Goal: Task Accomplishment & Management: Complete application form

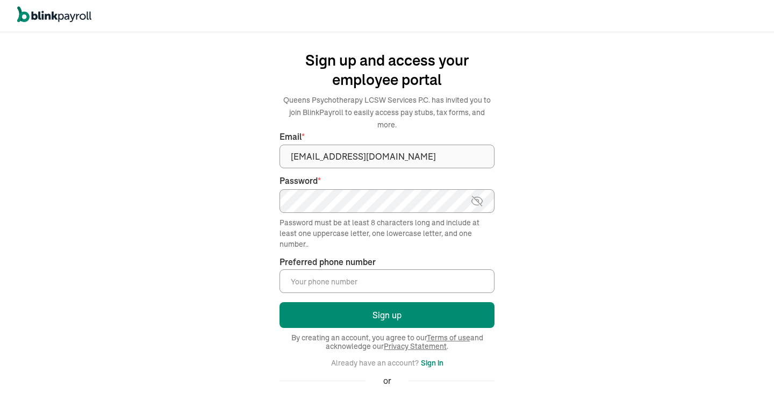
click at [305, 283] on input "Preferred phone number *" at bounding box center [386, 281] width 215 height 24
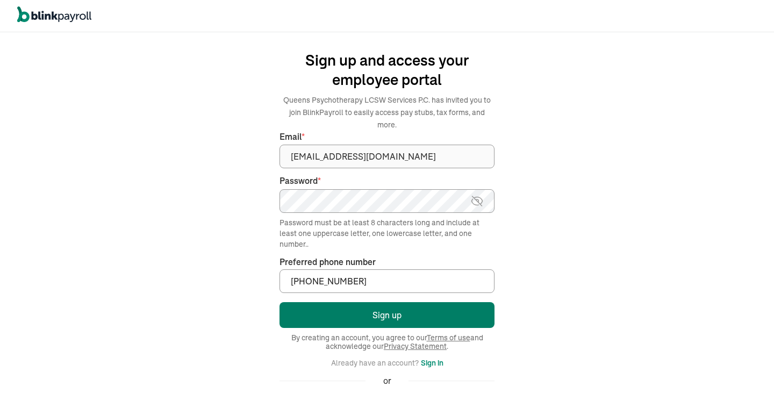
type input "[PHONE_NUMBER]"
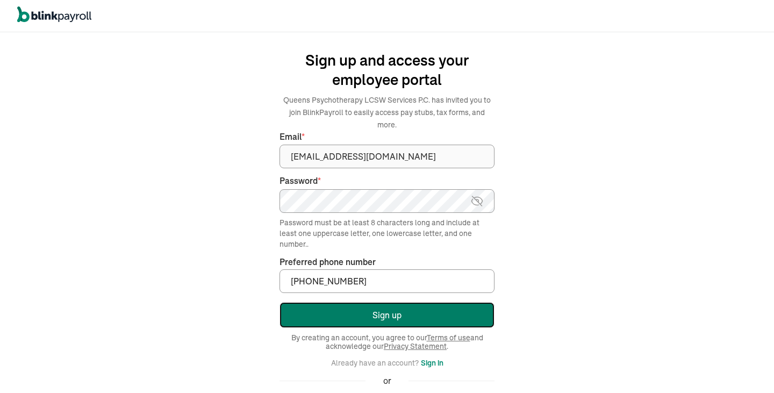
click at [353, 314] on button "Sign up" at bounding box center [386, 315] width 215 height 26
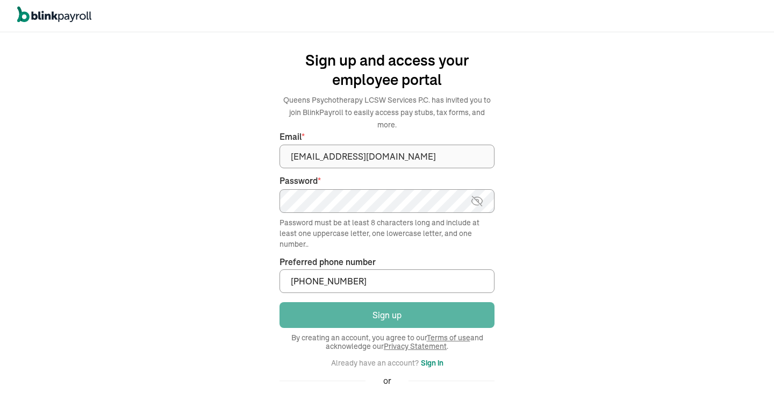
click at [346, 277] on input "[PHONE_NUMBER]" at bounding box center [386, 281] width 215 height 24
click at [474, 204] on img at bounding box center [476, 201] width 13 height 13
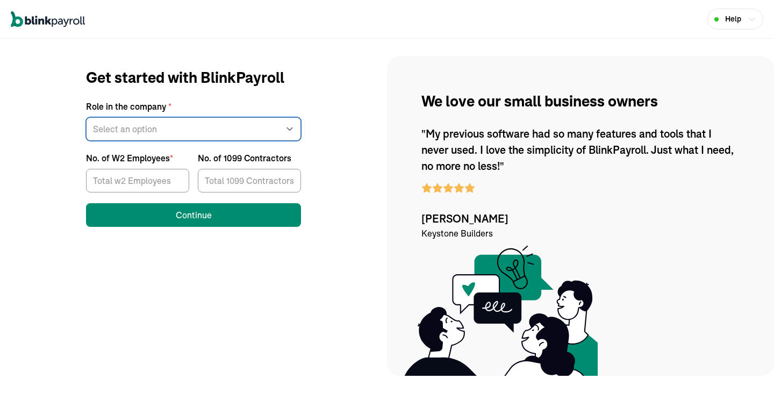
select select "other"
click option "Other" at bounding box center [0, 0] width 0 height 0
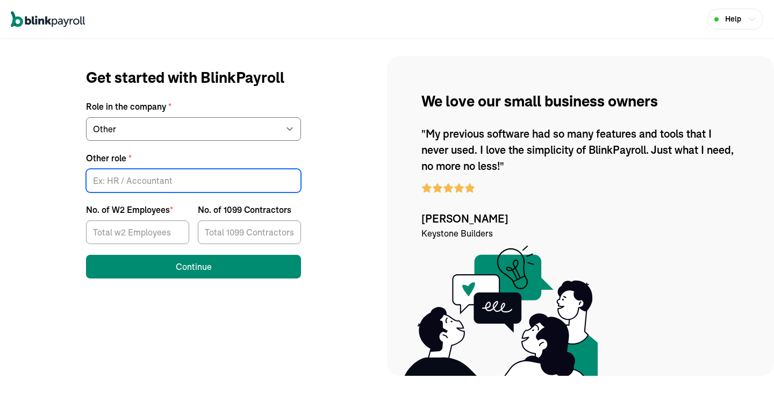
click at [109, 184] on input "Other role *" at bounding box center [193, 181] width 215 height 24
type input "Therapist"
click at [171, 234] on input "No. of W2 Employees *" at bounding box center [137, 232] width 103 height 24
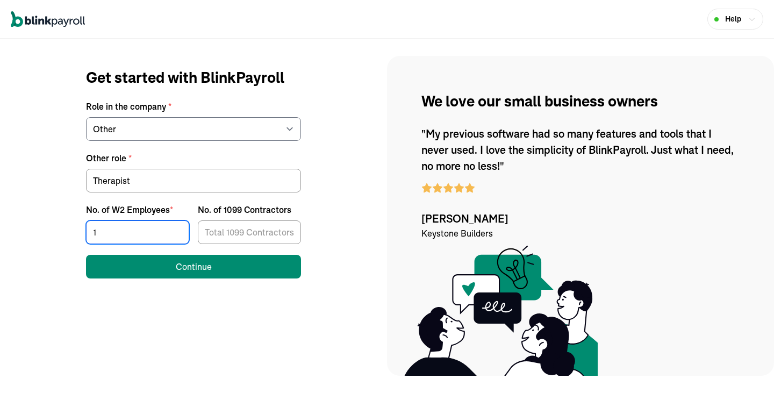
type input "1"
click at [179, 232] on input "1" at bounding box center [137, 232] width 103 height 24
click at [136, 227] on input "1" at bounding box center [137, 232] width 103 height 24
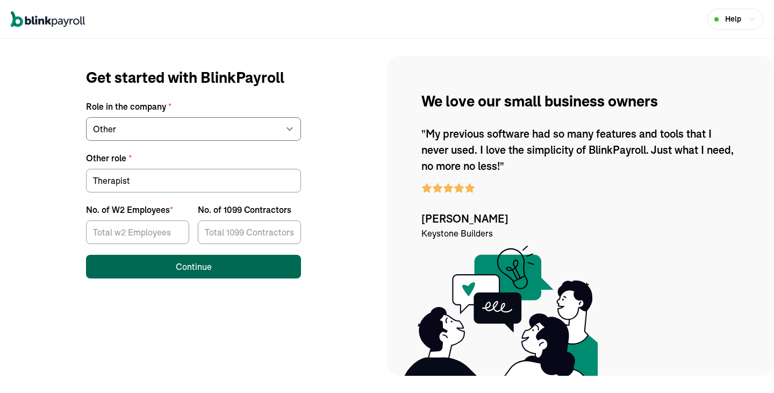
click at [217, 266] on button "Continue" at bounding box center [193, 267] width 215 height 24
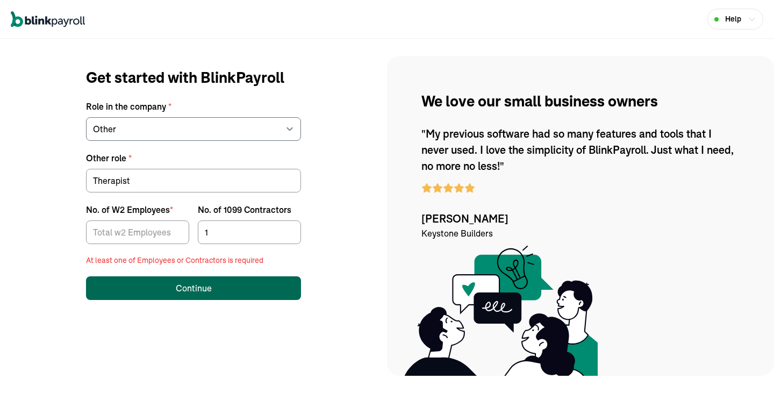
type input "1"
click at [289, 231] on input "1" at bounding box center [249, 232] width 103 height 24
click at [141, 282] on button "Continue" at bounding box center [193, 288] width 215 height 24
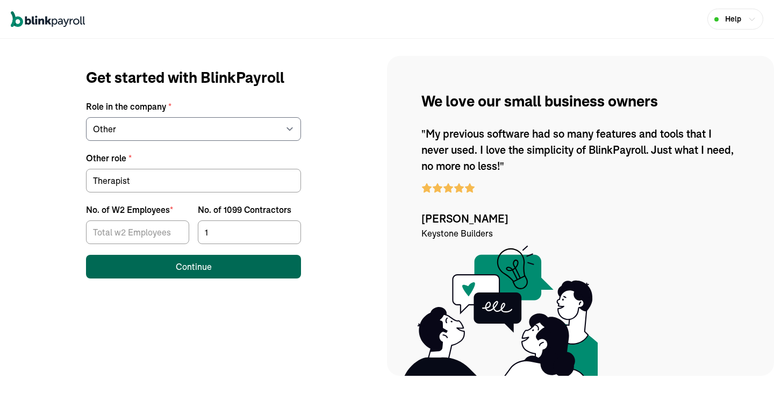
click at [160, 269] on button "Continue" at bounding box center [193, 267] width 215 height 24
click at [167, 267] on button "Continue" at bounding box center [193, 267] width 215 height 24
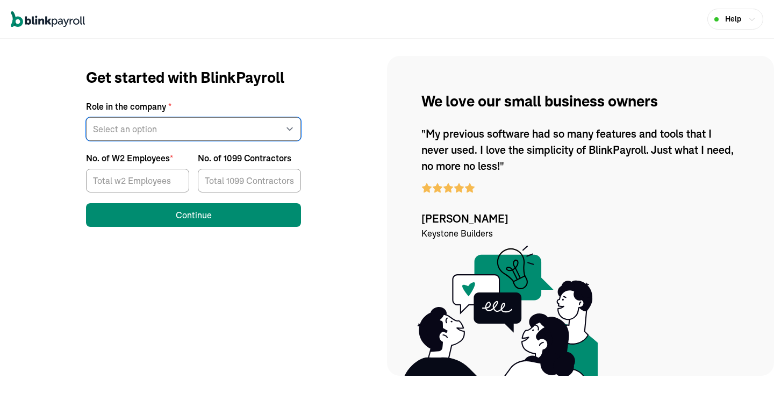
select select "other"
click option "Other" at bounding box center [0, 0] width 0 height 0
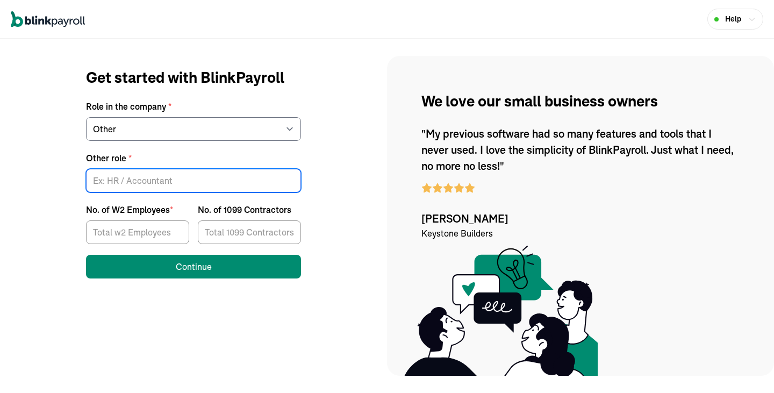
click at [152, 182] on input "Other role *" at bounding box center [193, 181] width 215 height 24
type input "Therapist"
click at [240, 233] on input "No. of 1099 Contractors" at bounding box center [249, 232] width 103 height 24
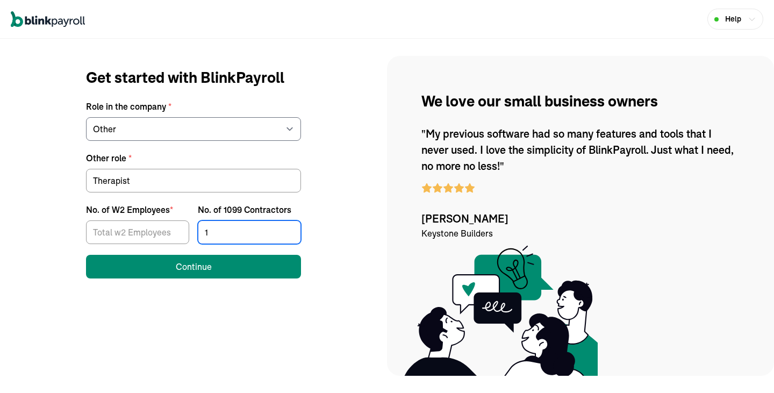
type input "1"
click at [289, 228] on input "1" at bounding box center [249, 232] width 103 height 24
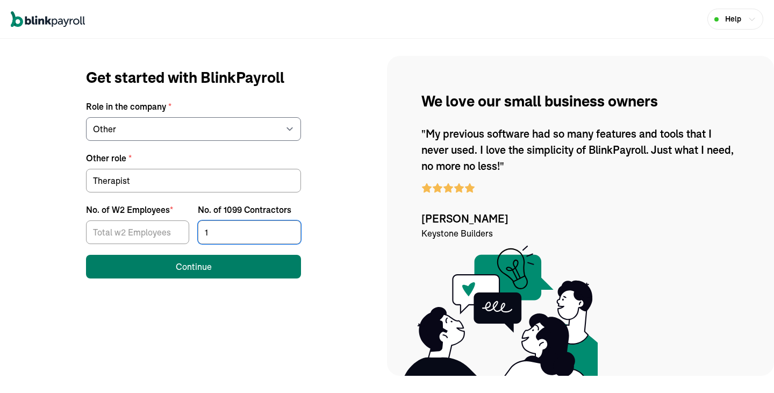
click at [224, 265] on button "Continue" at bounding box center [193, 267] width 215 height 24
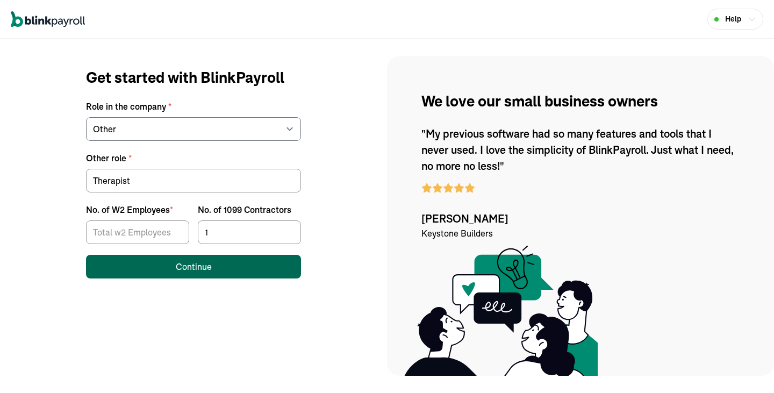
click at [224, 265] on button "Continue" at bounding box center [193, 267] width 215 height 24
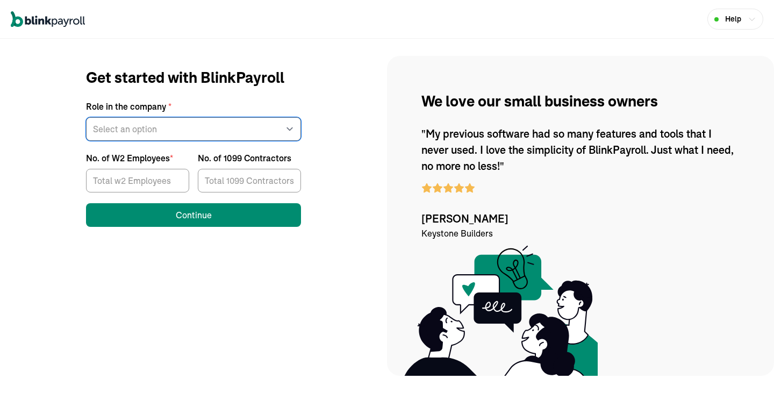
select select "other"
click option "Other" at bounding box center [0, 0] width 0 height 0
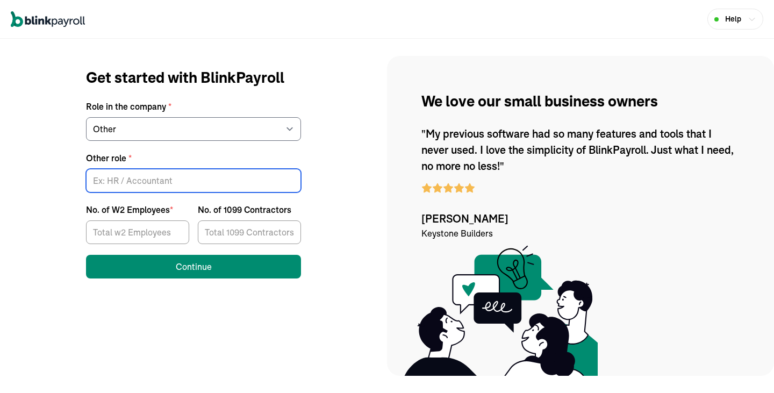
click at [152, 182] on input "Other role *" at bounding box center [193, 181] width 215 height 24
type input "Therapist"
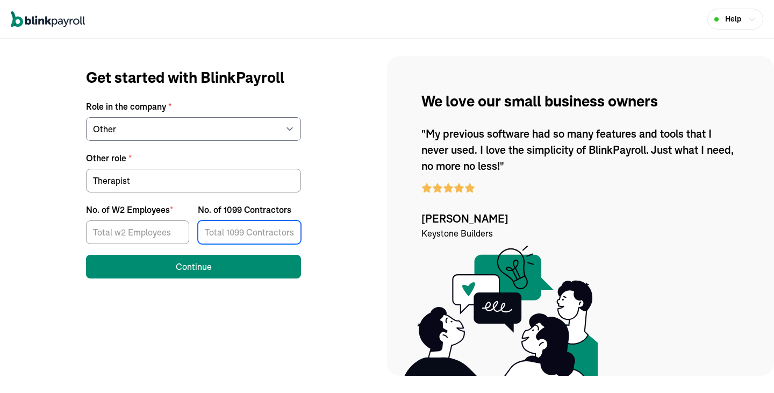
click at [240, 233] on input "No. of 1099 Contractors" at bounding box center [249, 232] width 103 height 24
type input "1"
click at [289, 228] on input "1" at bounding box center [249, 232] width 103 height 24
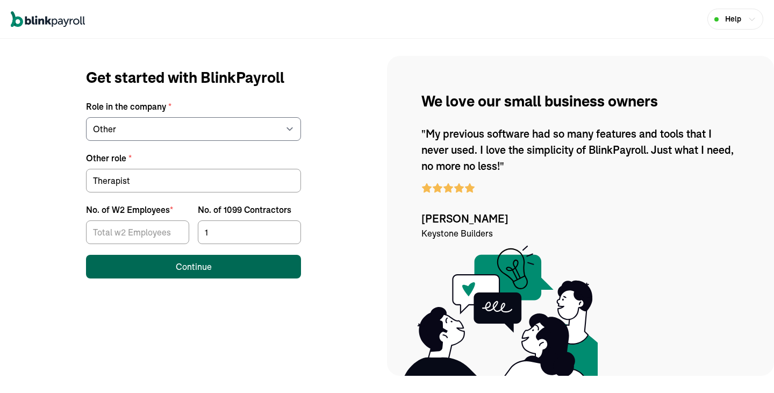
click at [224, 265] on button "Continue" at bounding box center [193, 267] width 215 height 24
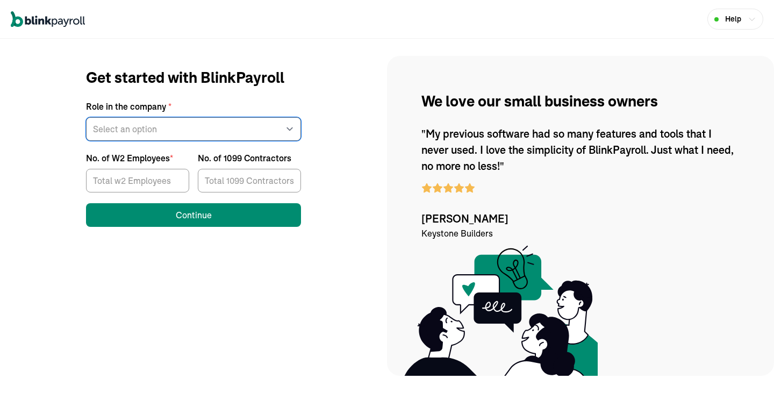
select select "other"
click option "Other" at bounding box center [0, 0] width 0 height 0
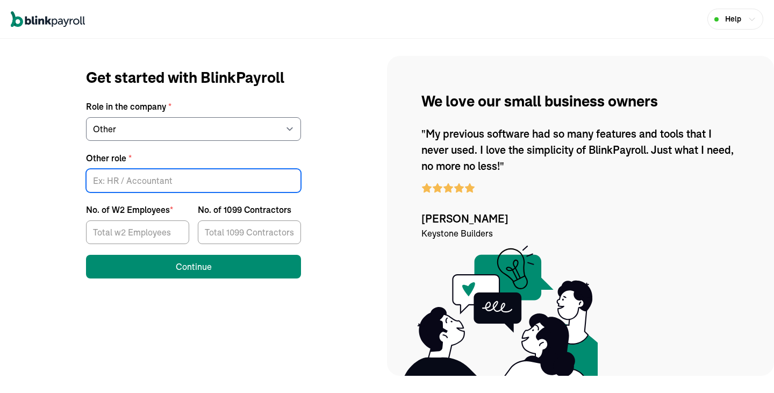
click at [100, 188] on input "Other role *" at bounding box center [193, 181] width 215 height 24
click at [100, 186] on input "Other role *" at bounding box center [193, 181] width 215 height 24
type input "Therapist"
type input "1"
click at [290, 230] on input "1" at bounding box center [249, 232] width 103 height 24
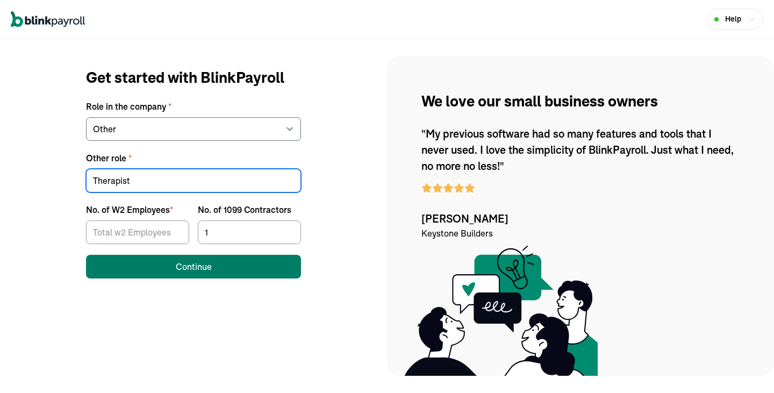
type input "Therapist"
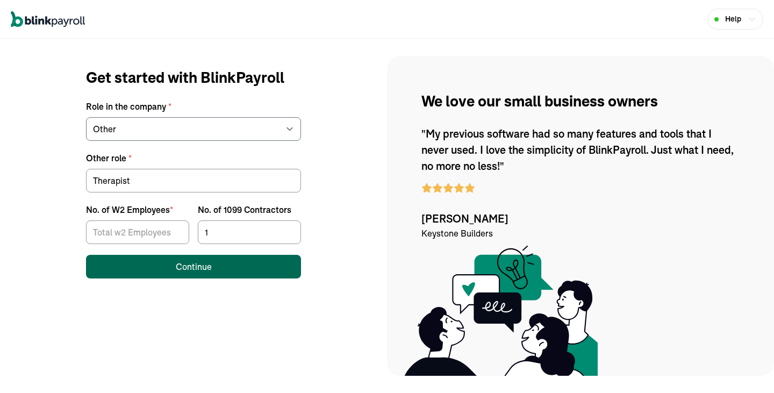
click at [227, 267] on button "Continue" at bounding box center [193, 267] width 215 height 24
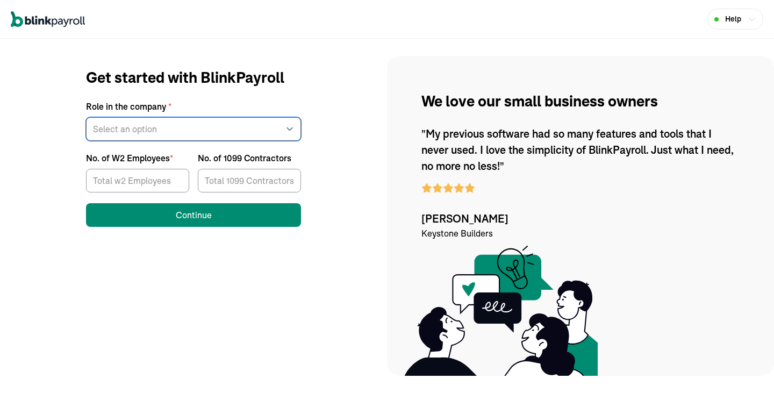
select select "other"
click option "Other" at bounding box center [0, 0] width 0 height 0
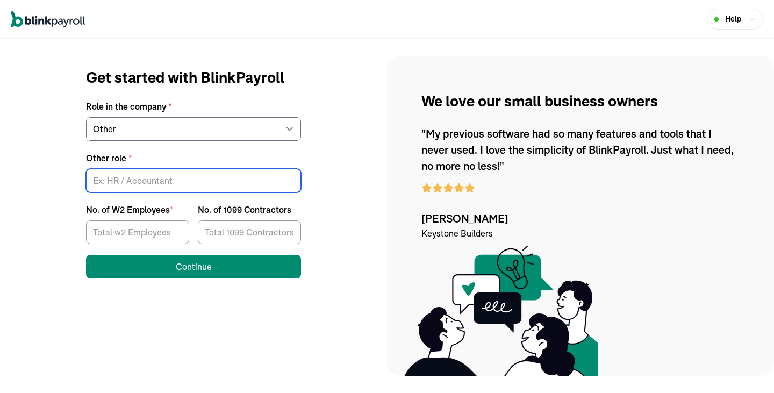
click at [100, 188] on input "Other role *" at bounding box center [193, 181] width 215 height 24
click at [100, 186] on input "Other role *" at bounding box center [193, 181] width 215 height 24
type input "Therapist"
type input "1"
click at [290, 230] on input "1" at bounding box center [249, 232] width 103 height 24
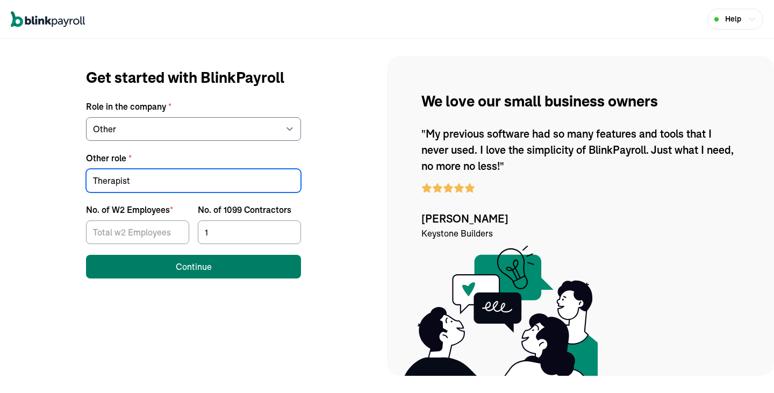
type input "Therapist"
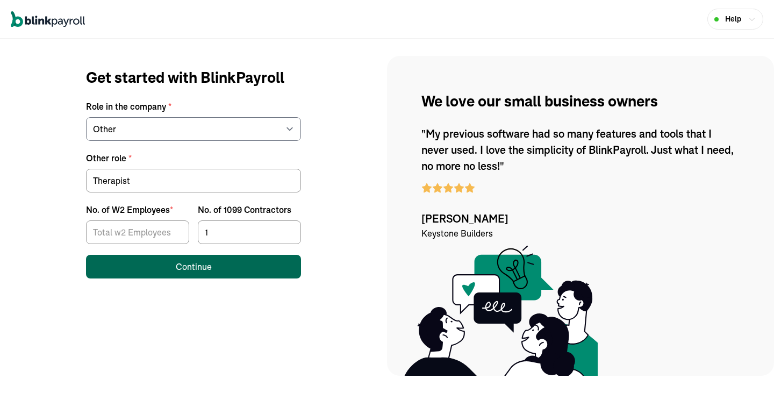
click at [227, 267] on button "Continue" at bounding box center [193, 267] width 215 height 24
